Goal: Find specific page/section

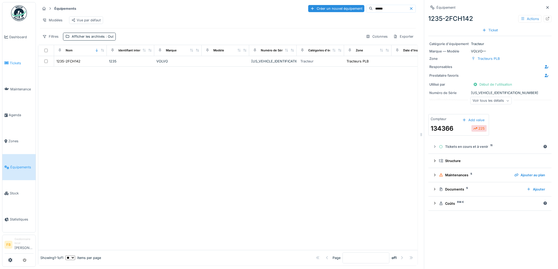
click at [10, 63] on span "Tickets" at bounding box center [22, 63] width 24 height 5
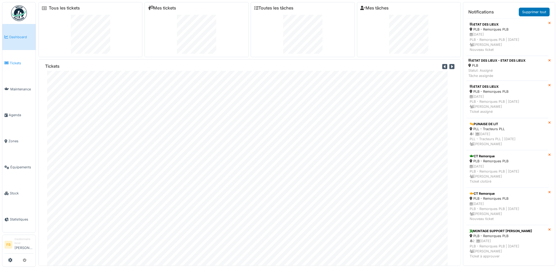
click at [14, 64] on span "Tickets" at bounding box center [22, 63] width 24 height 5
